Goal: Transaction & Acquisition: Purchase product/service

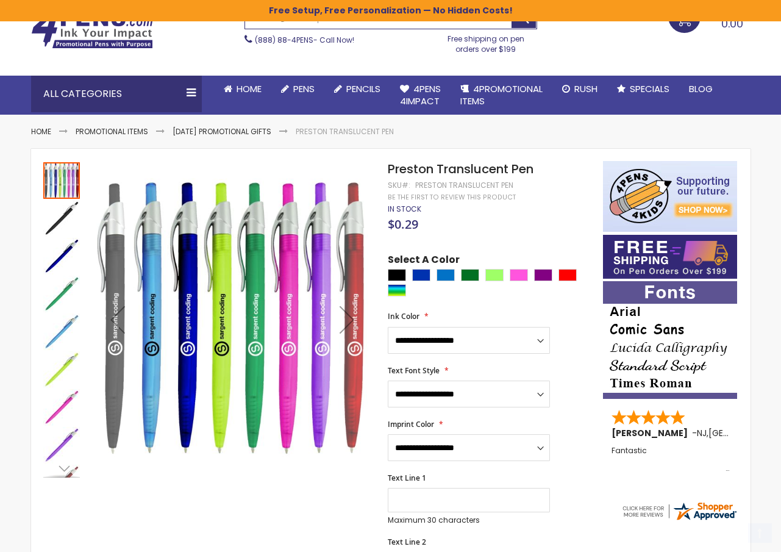
scroll to position [62, 0]
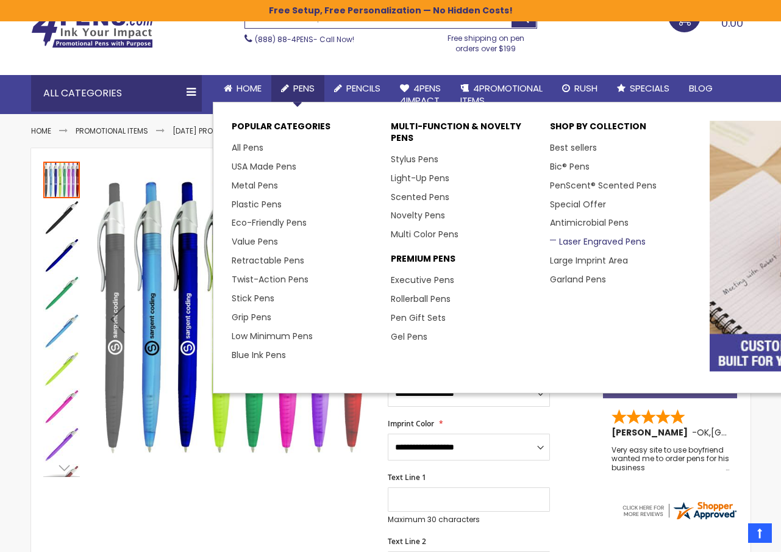
click at [556, 241] on link "Laser Engraved Pens" at bounding box center [598, 241] width 96 height 12
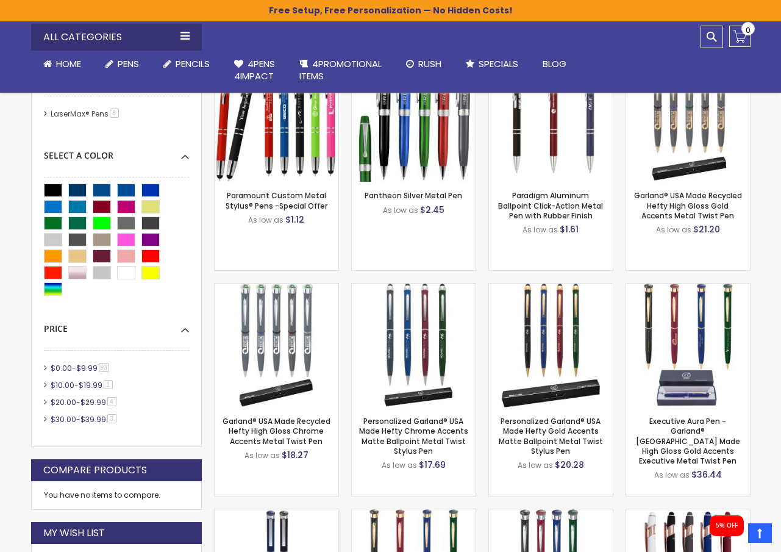
scroll to position [342, 0]
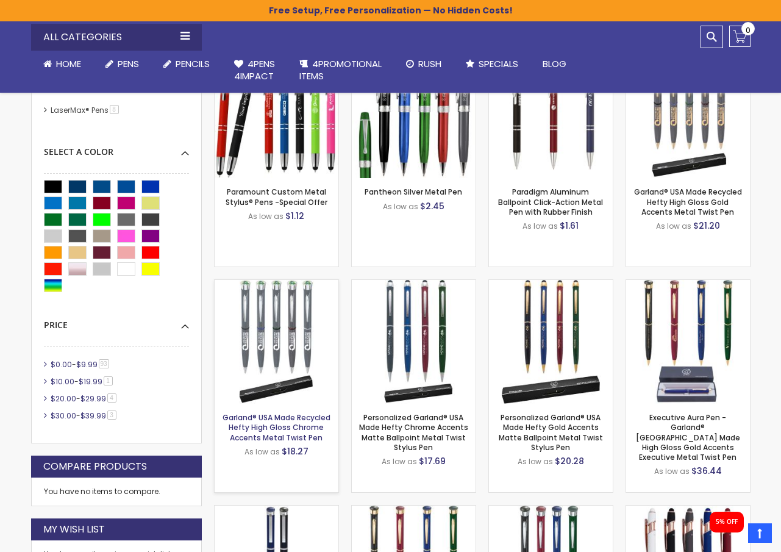
click at [305, 438] on link "Garland® USA Made Recycled Hefty High Gloss Chrome Accents Metal Twist Pen" at bounding box center [276, 427] width 108 height 30
